Goal: Task Accomplishment & Management: Manage account settings

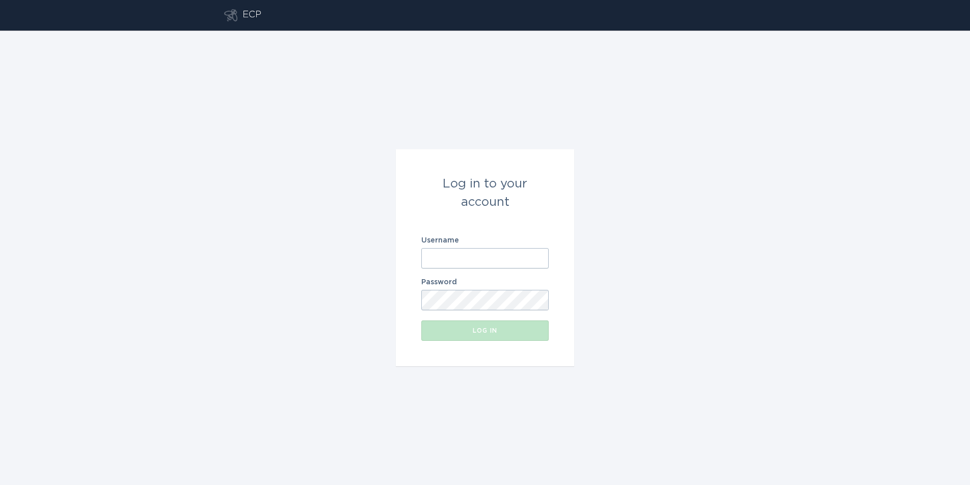
click at [462, 255] on input "Username" at bounding box center [484, 258] width 127 height 20
paste input "[EMAIL_ADDRESS][DOMAIN_NAME]"
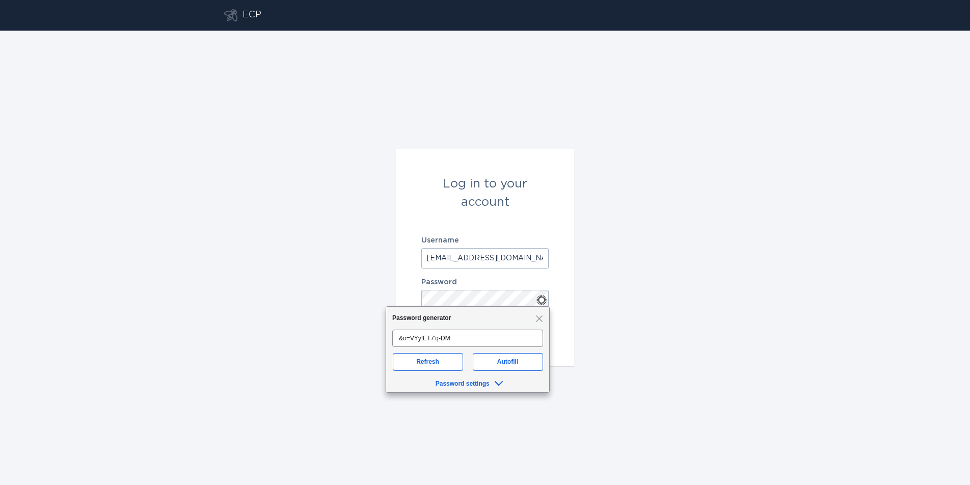
click at [642, 247] on div "Log in to your account Username [EMAIL_ADDRESS][DOMAIN_NAME] Password Log in" at bounding box center [485, 258] width 970 height 454
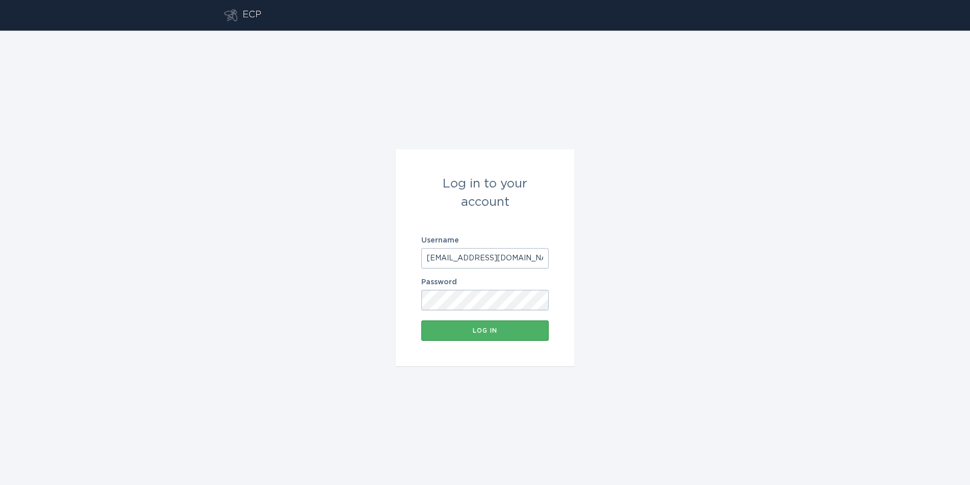
click at [529, 328] on div "Log in" at bounding box center [484, 331] width 117 height 6
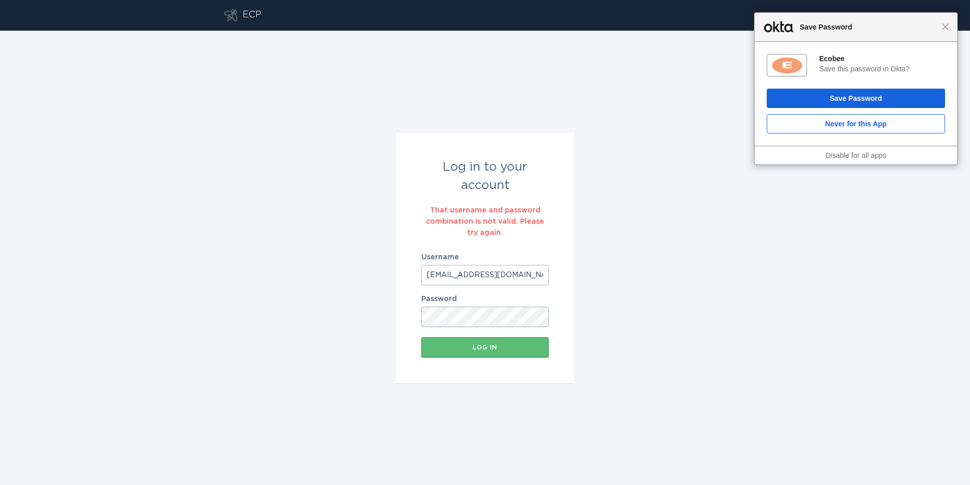
drag, startPoint x: 490, startPoint y: 273, endPoint x: 414, endPoint y: 276, distance: 75.5
click at [418, 275] on form "Log in to your account That username and password combination is not valid. Ple…" at bounding box center [485, 257] width 178 height 251
paste input "c"
type input "[EMAIL_ADDRESS][DOMAIN_NAME]"
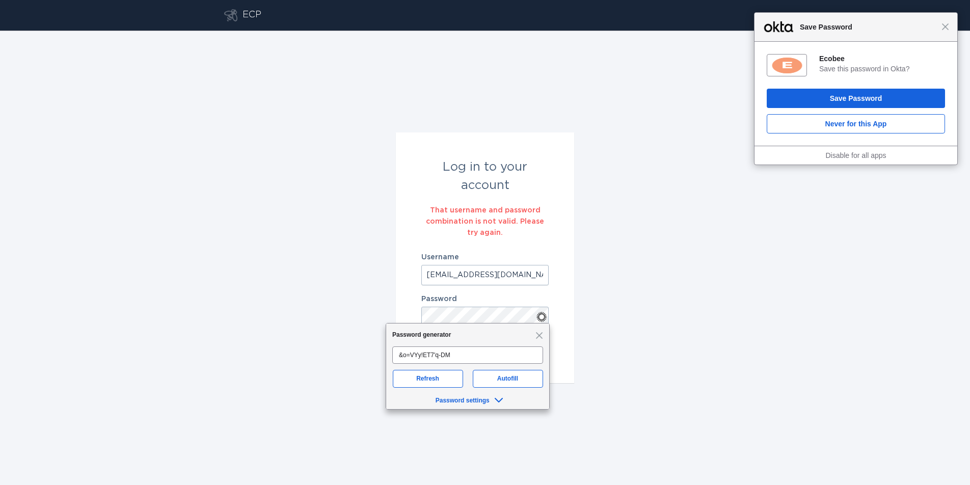
click at [399, 315] on form "Log in to your account That username and password combination is not valid. Ple…" at bounding box center [485, 257] width 178 height 251
click at [634, 284] on div "Log in to your account That username and password combination is not valid. Ple…" at bounding box center [485, 258] width 970 height 454
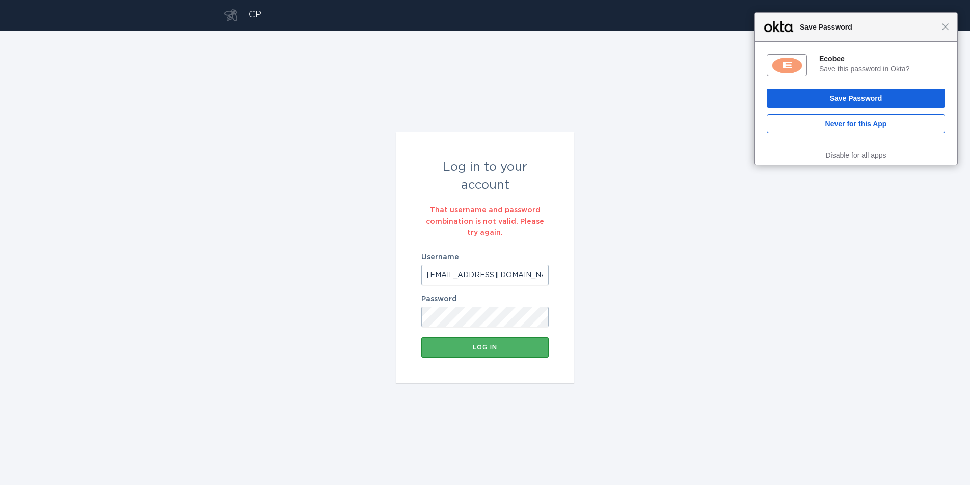
click at [512, 351] on button "Log in" at bounding box center [484, 347] width 127 height 20
click at [948, 28] on span "Close" at bounding box center [945, 27] width 8 height 8
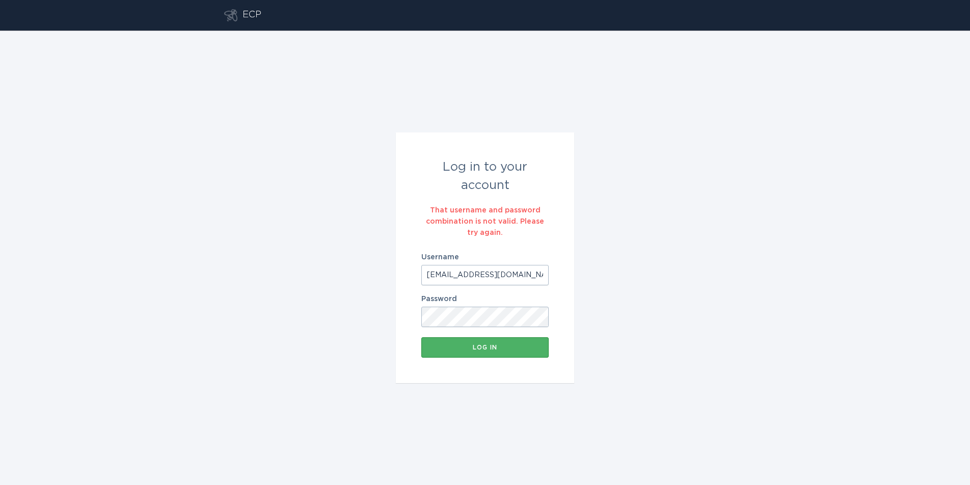
click at [508, 344] on div "Log in" at bounding box center [484, 347] width 117 height 6
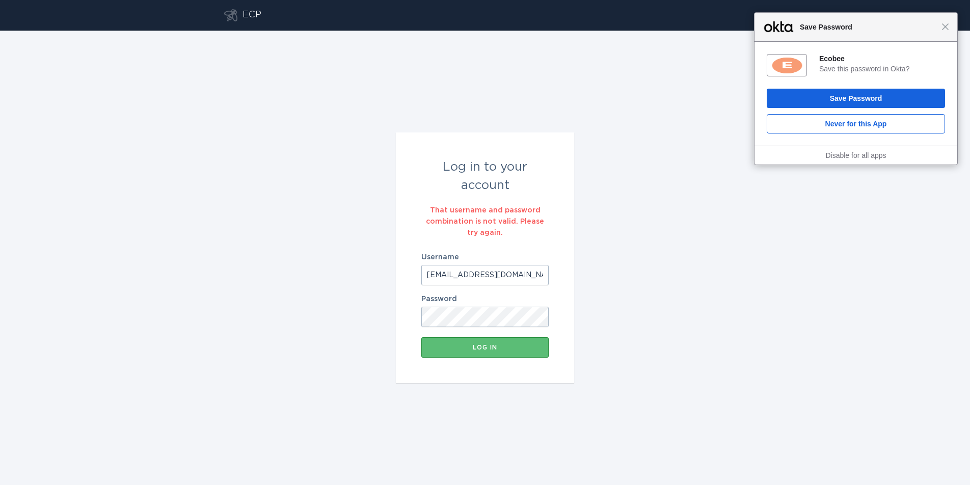
click at [945, 31] on div "Close Save Password" at bounding box center [855, 27] width 203 height 29
click at [946, 29] on span "Close" at bounding box center [945, 27] width 8 height 8
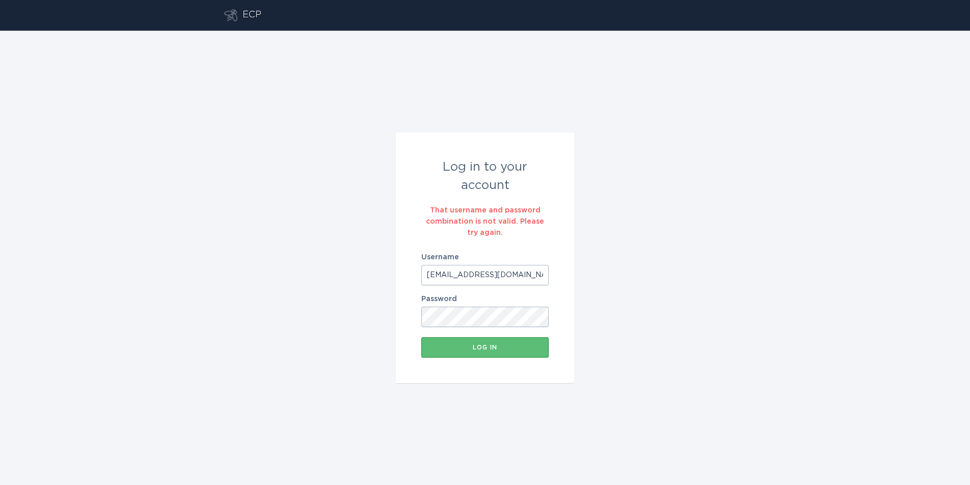
drag, startPoint x: 525, startPoint y: 273, endPoint x: 387, endPoint y: 261, distance: 139.1
click at [387, 261] on div "Log in to your account That username and password combination is not valid. Ple…" at bounding box center [485, 258] width 970 height 454
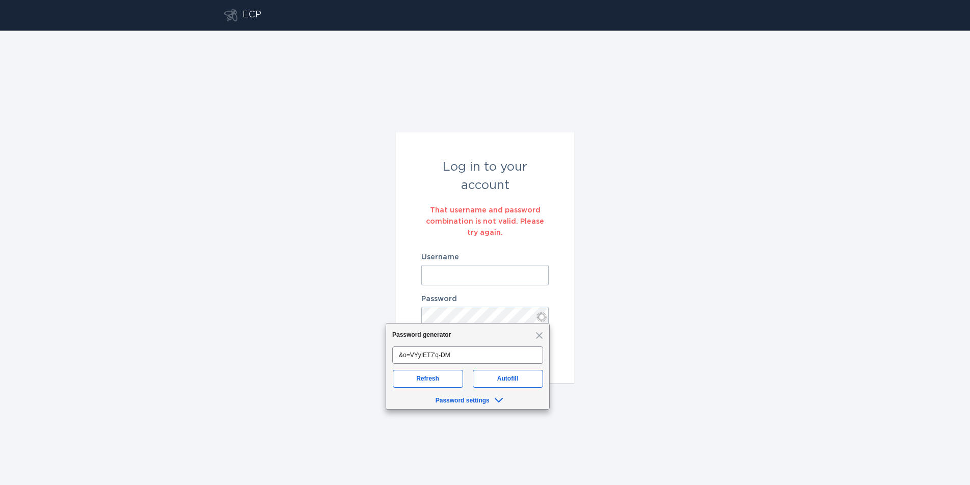
click at [408, 313] on form "Log in to your account That username and password combination is not valid. Ple…" at bounding box center [485, 257] width 178 height 251
